Goal: Task Accomplishment & Management: Use online tool/utility

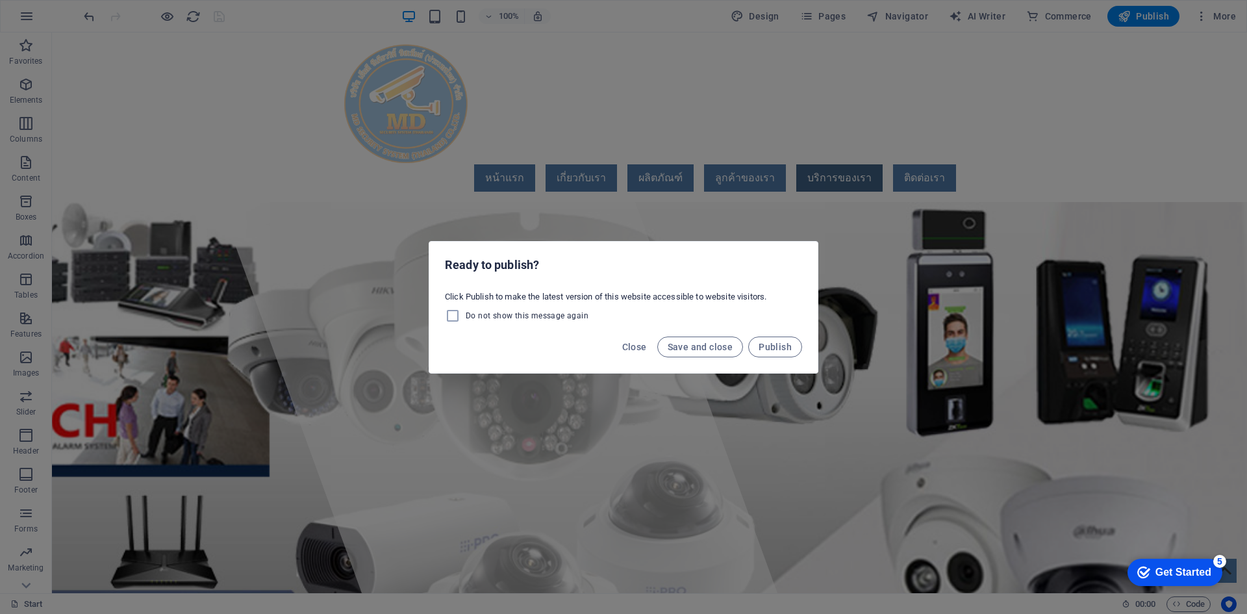
scroll to position [2677, 0]
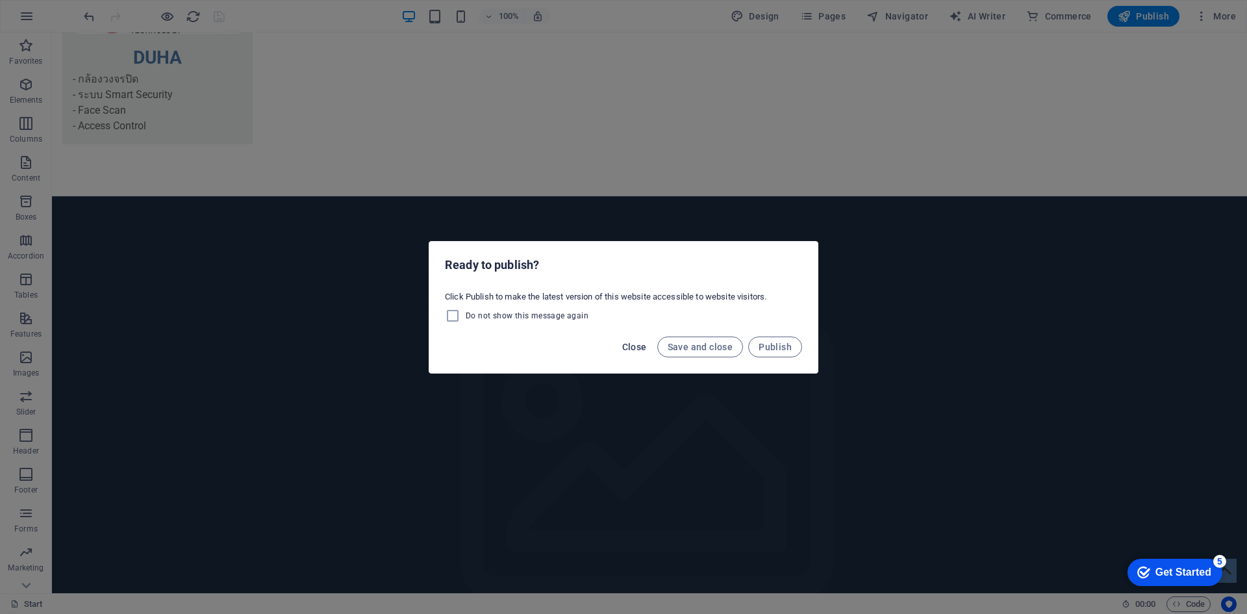
click at [635, 347] on span "Close" at bounding box center [634, 347] width 25 height 10
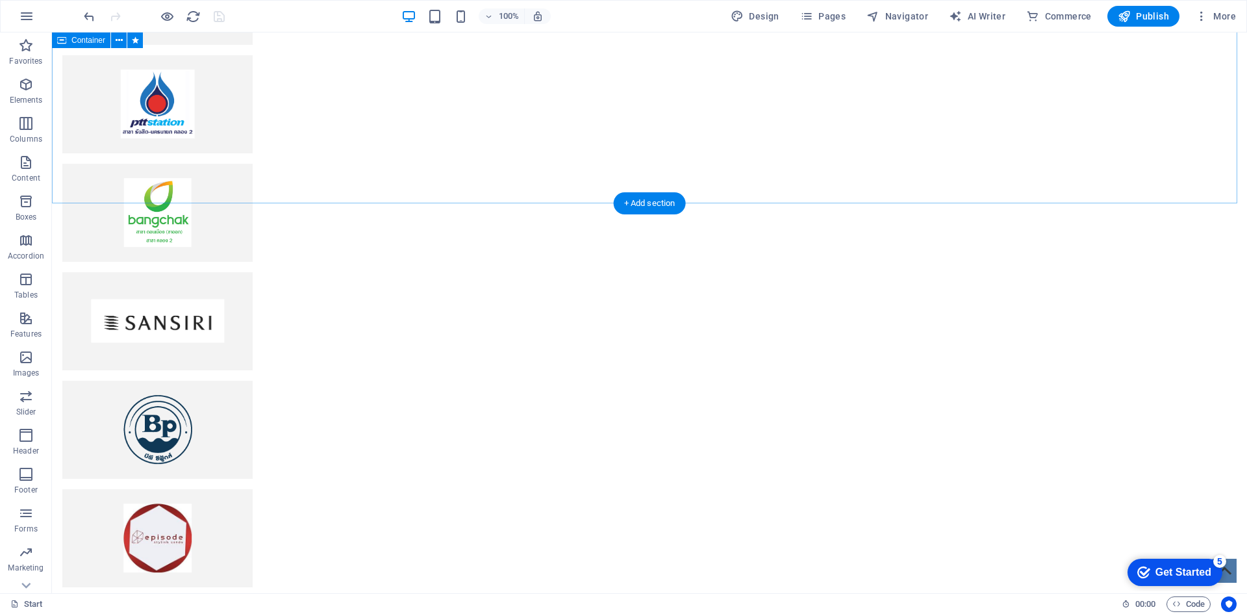
scroll to position [3522, 0]
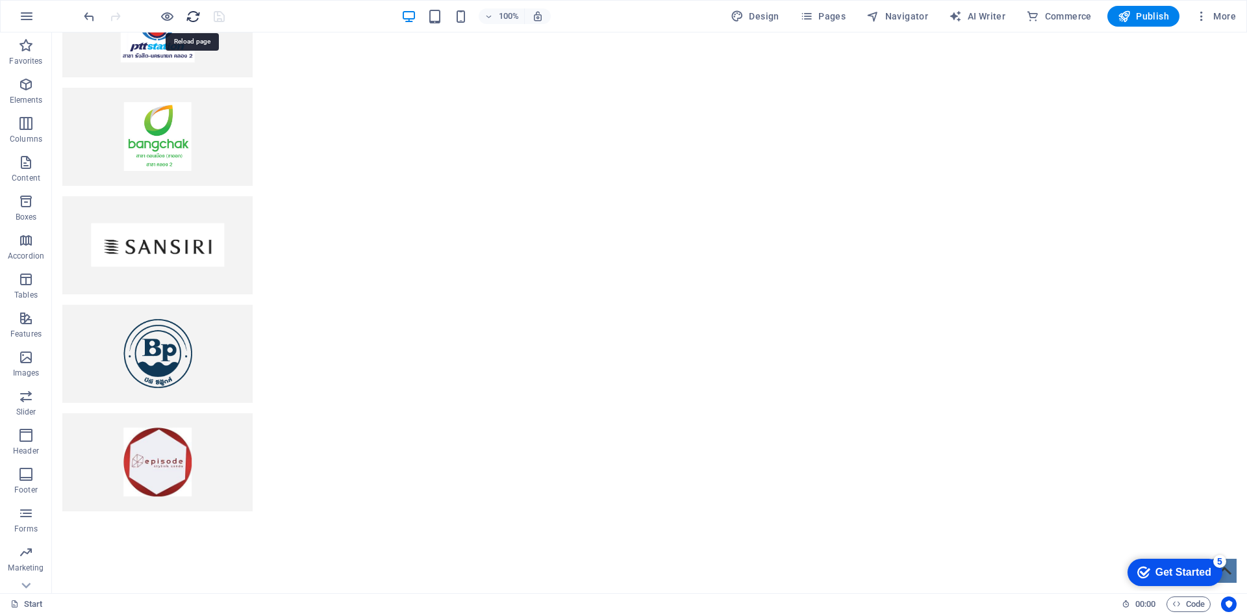
click at [187, 19] on icon "reload" at bounding box center [193, 16] width 15 height 15
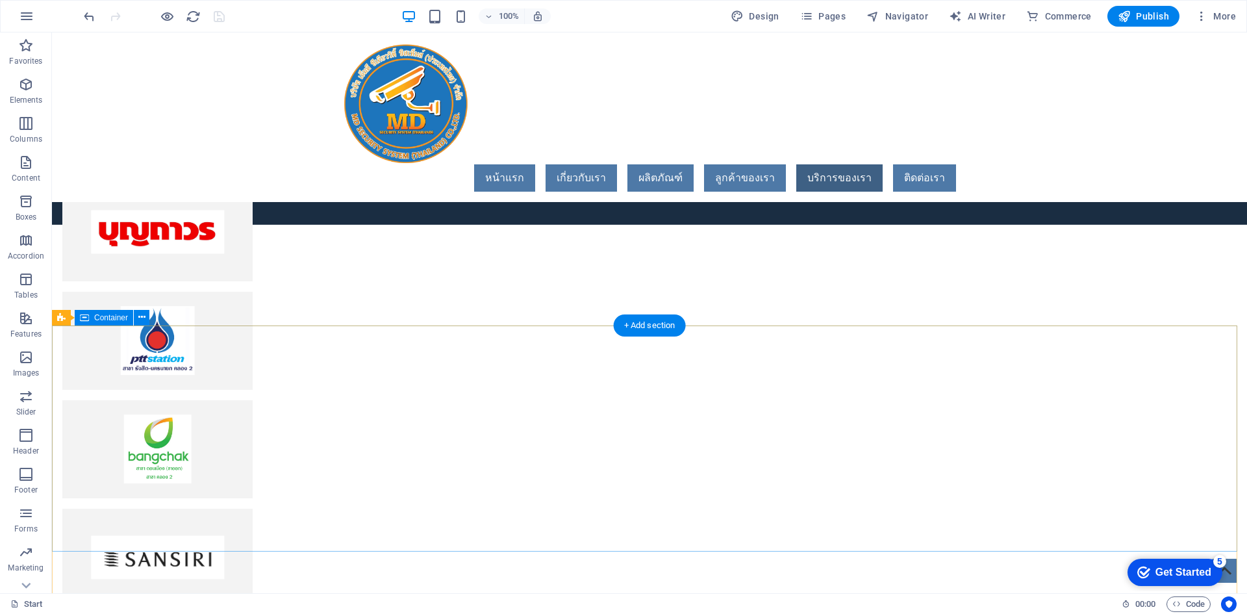
scroll to position [3139, 0]
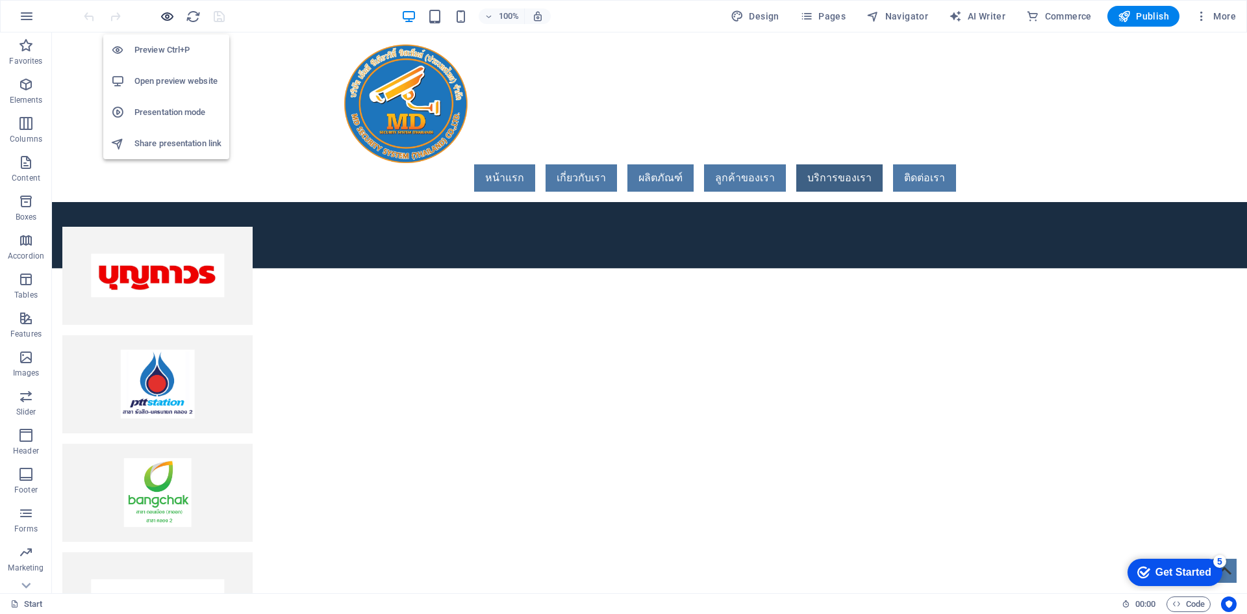
click at [172, 9] on icon "button" at bounding box center [167, 16] width 15 height 15
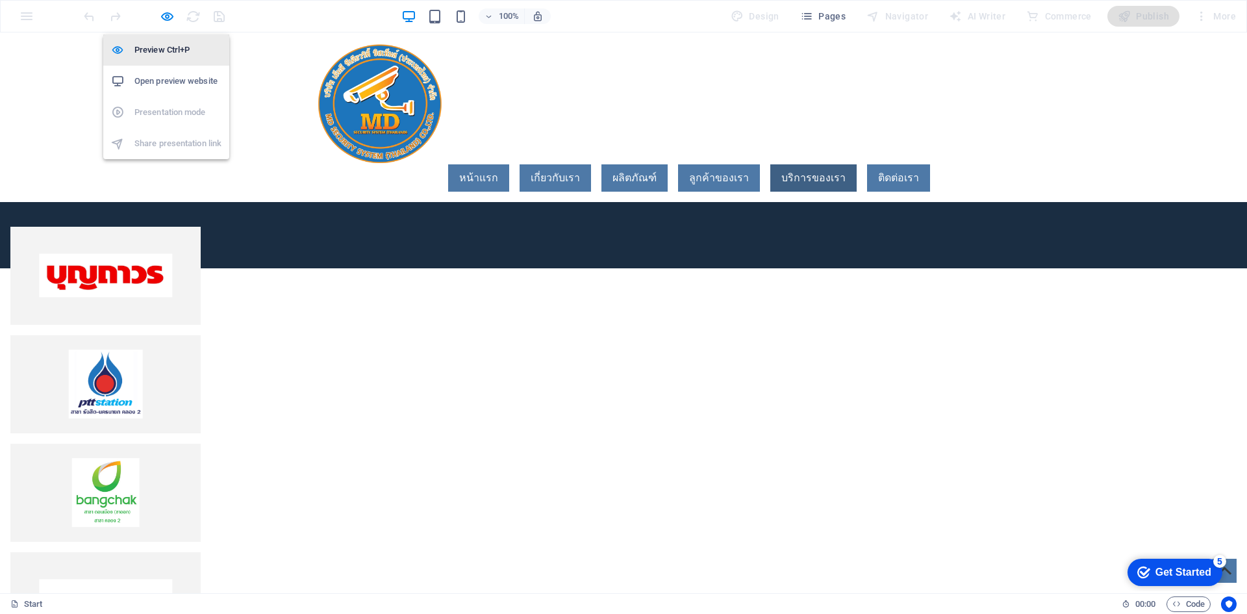
click at [166, 58] on li "Preview Ctrl+P" at bounding box center [166, 49] width 126 height 31
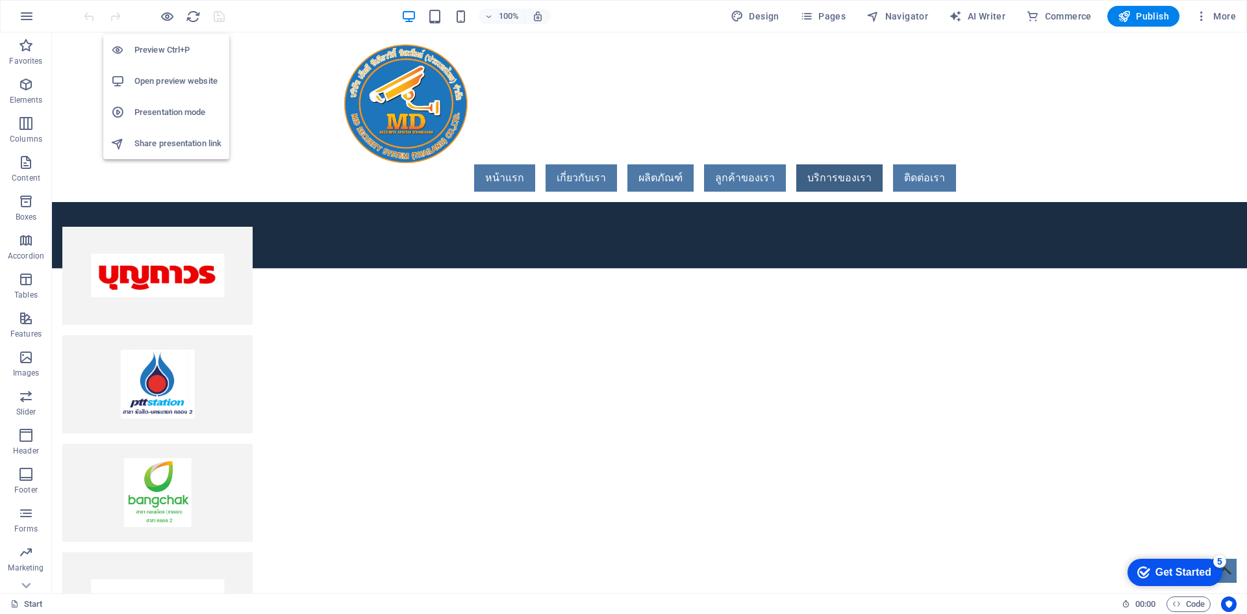
click at [162, 88] on h6 "Open preview website" at bounding box center [177, 81] width 87 height 16
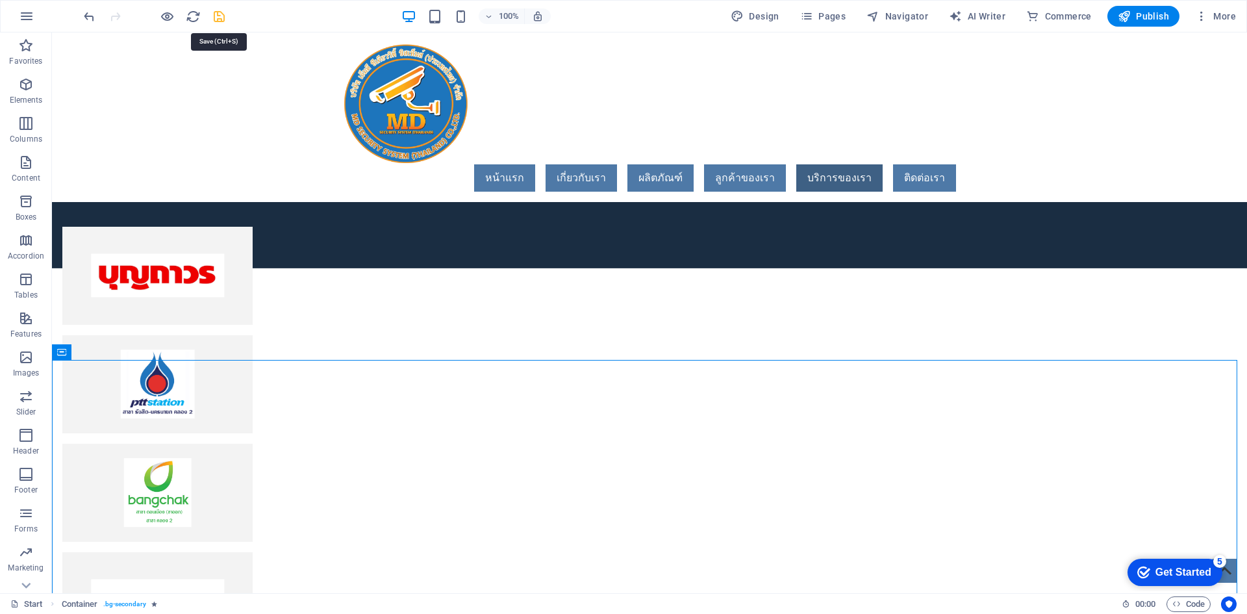
click at [212, 16] on icon "save" at bounding box center [219, 16] width 15 height 15
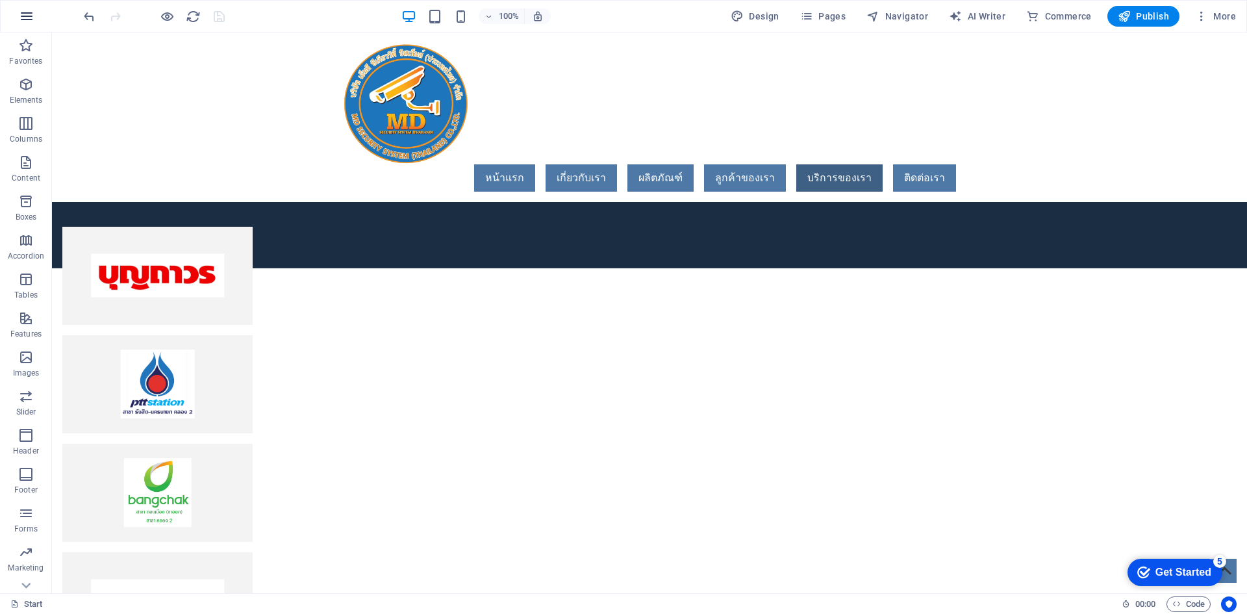
click at [32, 16] on icon "button" at bounding box center [27, 16] width 16 height 16
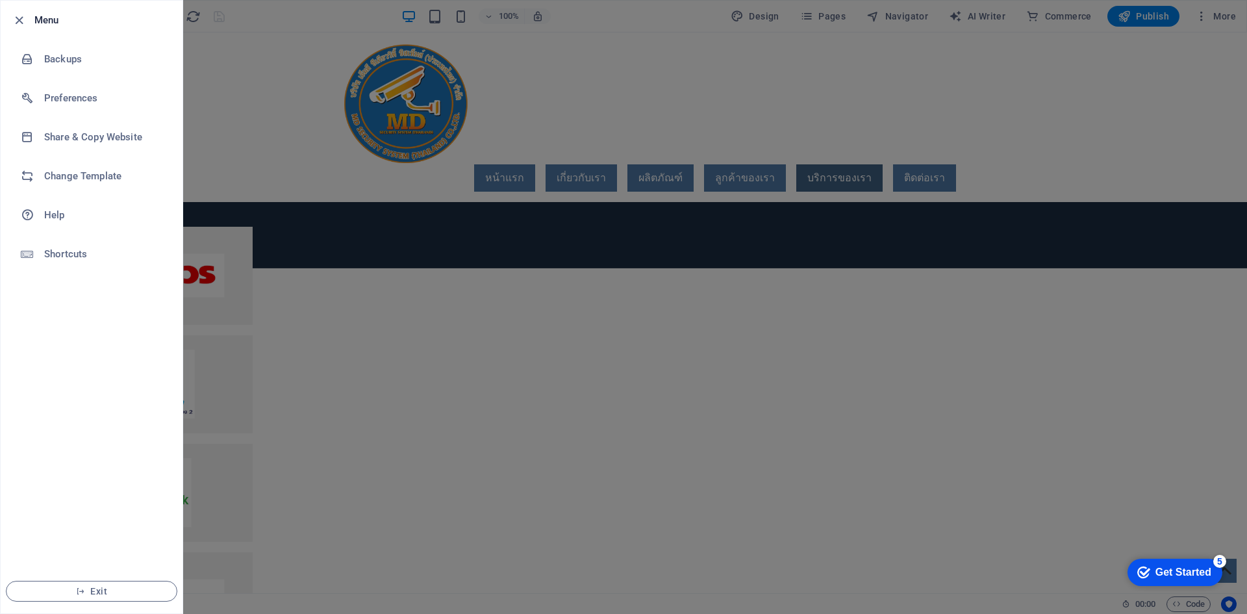
click at [334, 72] on div at bounding box center [623, 307] width 1247 height 614
